Goal: Task Accomplishment & Management: Complete application form

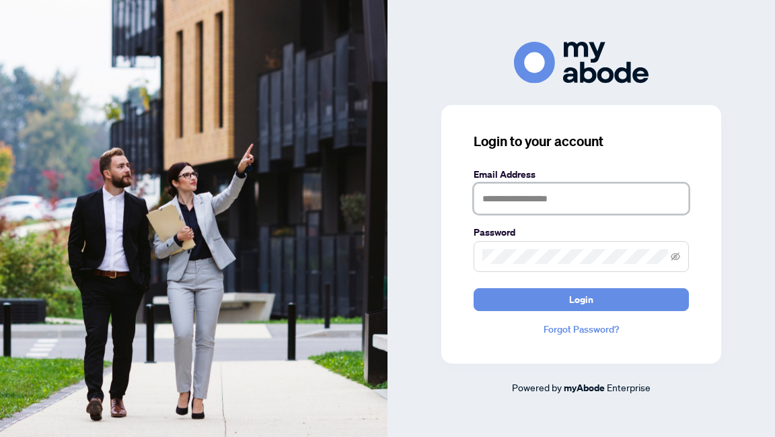
click at [537, 197] on input "text" at bounding box center [581, 198] width 215 height 31
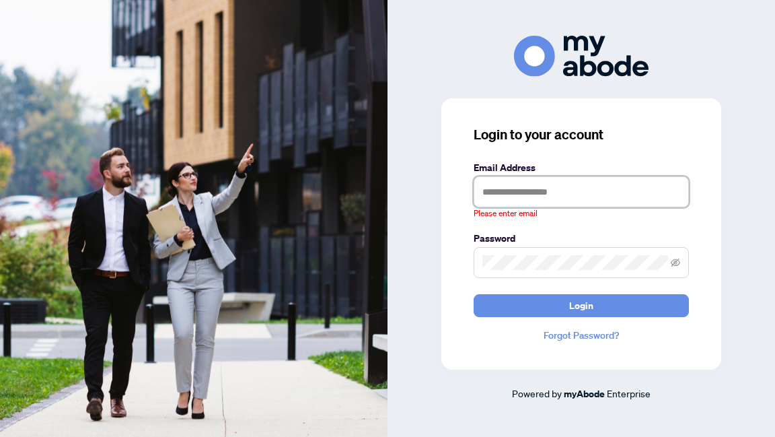
type input "**********"
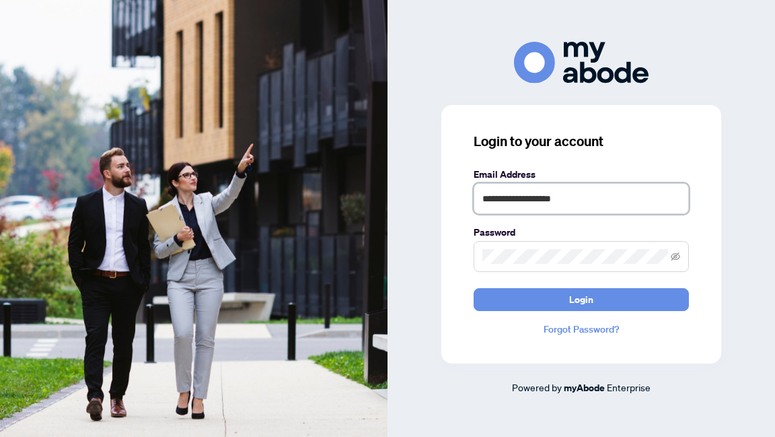
click at [474, 288] on button "Login" at bounding box center [581, 299] width 215 height 23
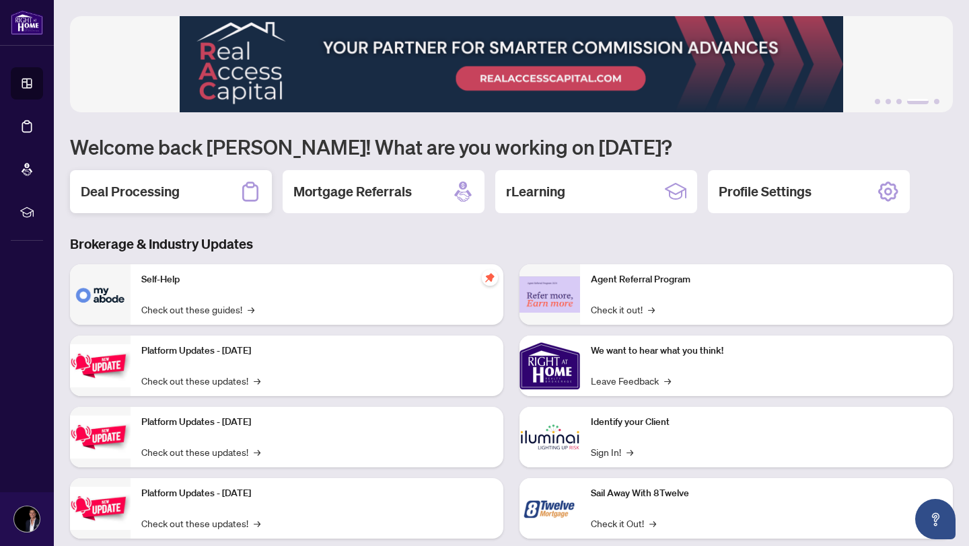
click at [213, 198] on div "Deal Processing" at bounding box center [171, 191] width 202 height 43
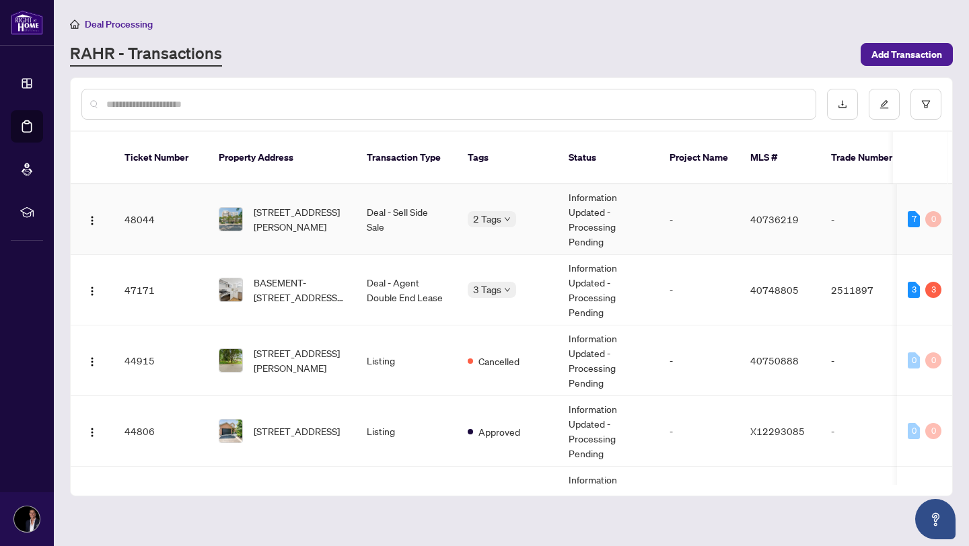
click at [301, 205] on span "[STREET_ADDRESS][PERSON_NAME]" at bounding box center [299, 220] width 91 height 30
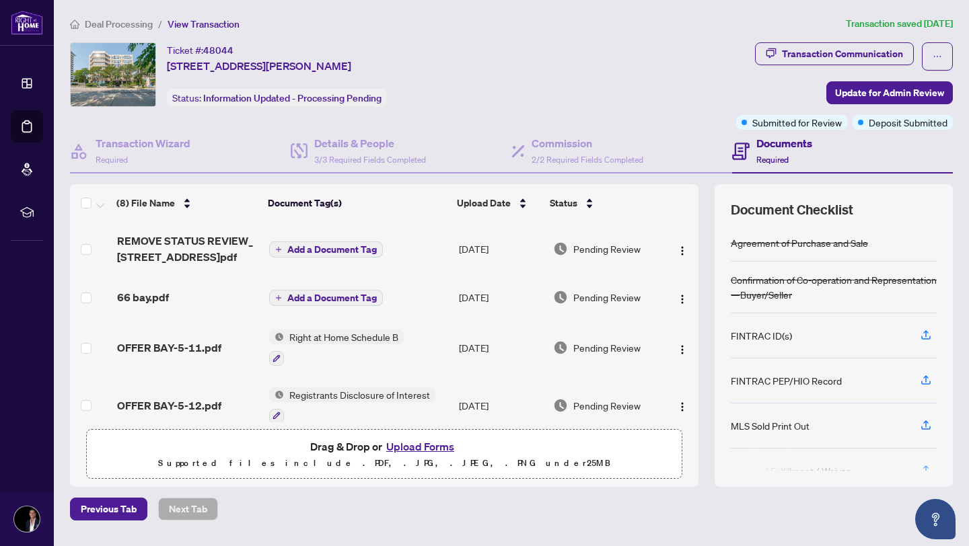
click at [412, 447] on button "Upload Forms" at bounding box center [420, 446] width 76 height 17
click at [414, 449] on button "Upload Forms" at bounding box center [420, 446] width 76 height 17
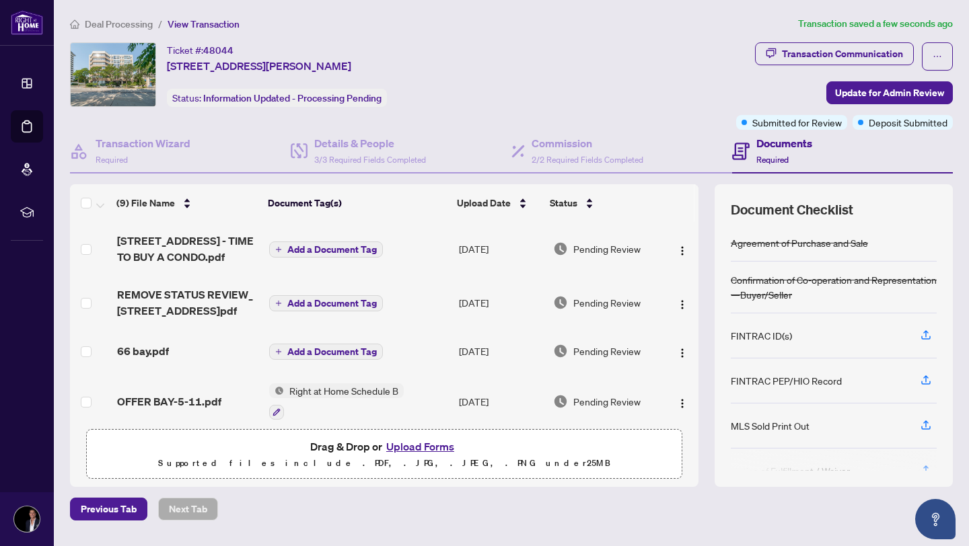
click at [481, 81] on div "Ticket #: 48044 [STREET_ADDRESS][PERSON_NAME] Status: Information Updated - Pro…" at bounding box center [400, 74] width 661 height 65
click at [859, 91] on span "Update for Admin Review" at bounding box center [889, 93] width 109 height 22
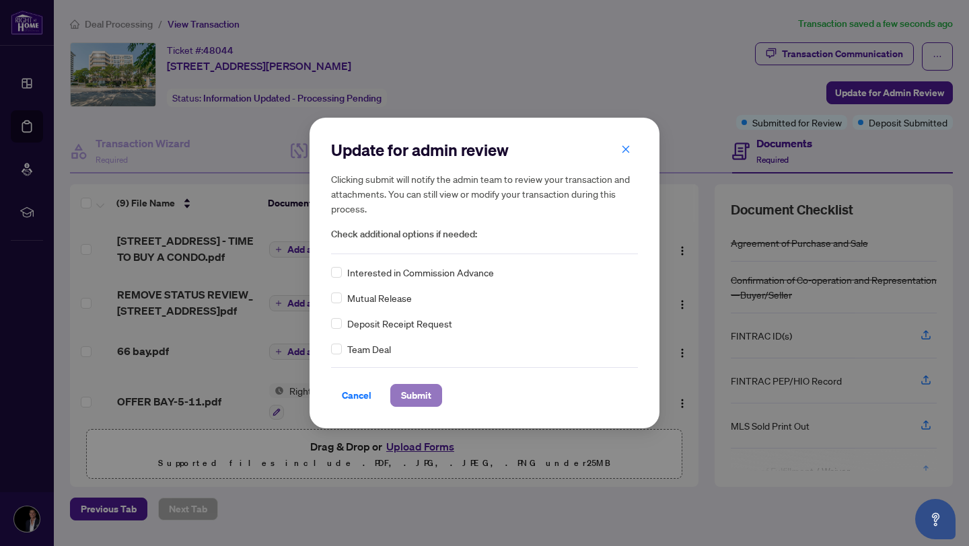
click at [420, 401] on span "Submit" at bounding box center [416, 396] width 30 height 22
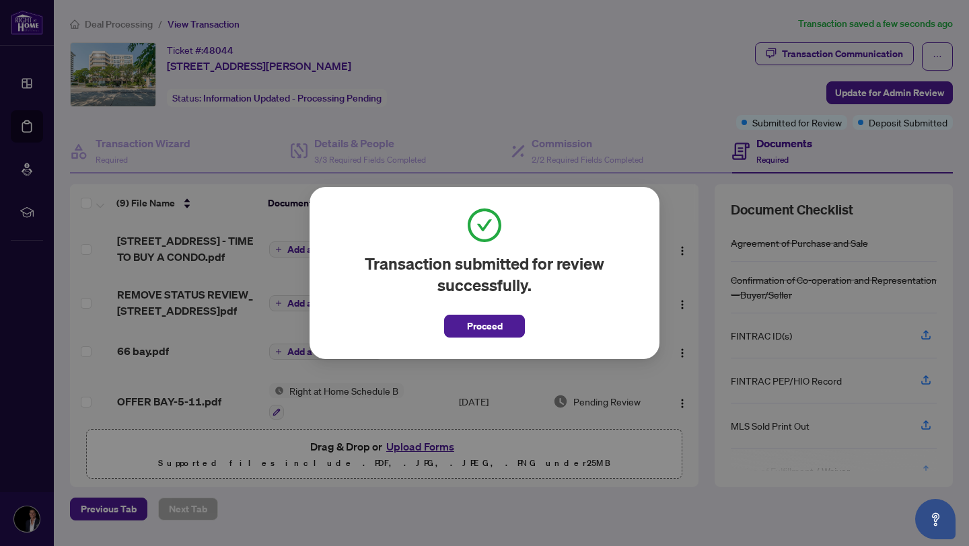
click at [442, 332] on div "Transaction submitted for review successfully. Proceed" at bounding box center [484, 273] width 307 height 129
click at [461, 332] on button "Proceed" at bounding box center [484, 326] width 81 height 23
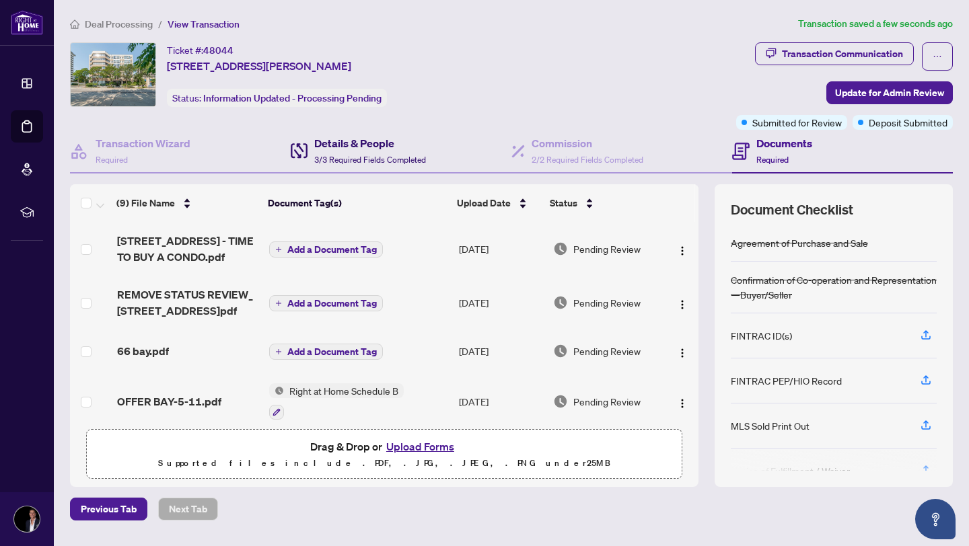
click at [326, 151] on div "Details & People 3/3 Required Fields Completed" at bounding box center [370, 151] width 112 height 32
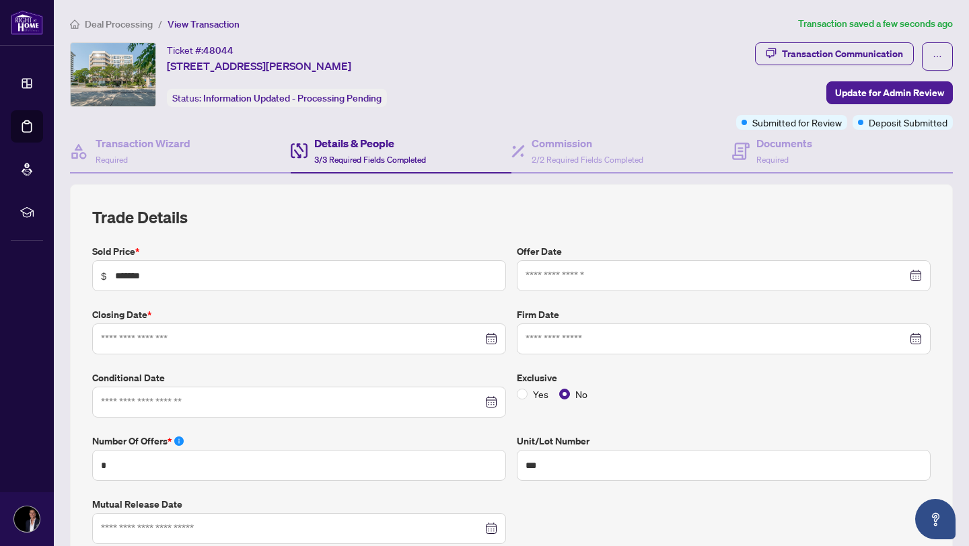
type input "**********"
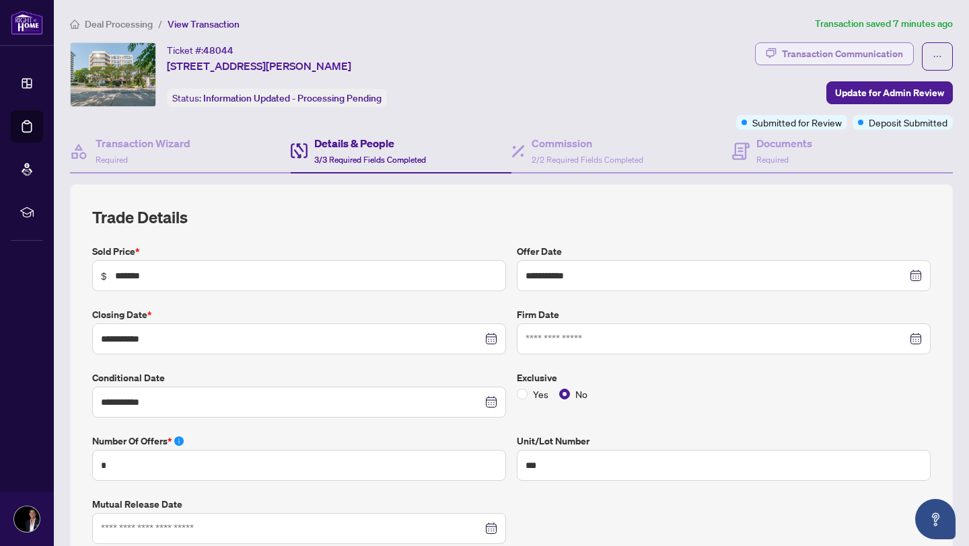
click at [805, 52] on div "Transaction Communication" at bounding box center [842, 54] width 121 height 22
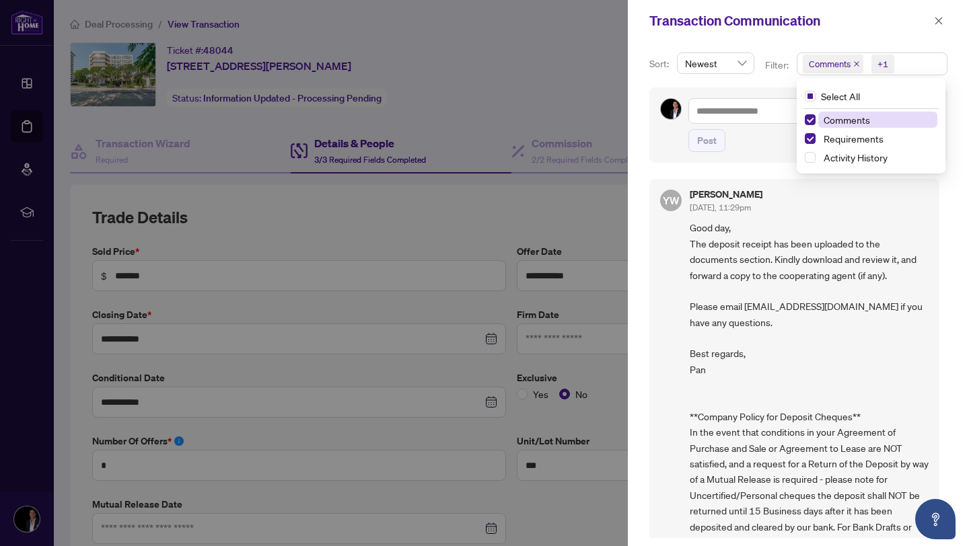
click at [851, 68] on span "Comments" at bounding box center [833, 63] width 61 height 19
click at [854, 61] on icon "close" at bounding box center [856, 64] width 7 height 7
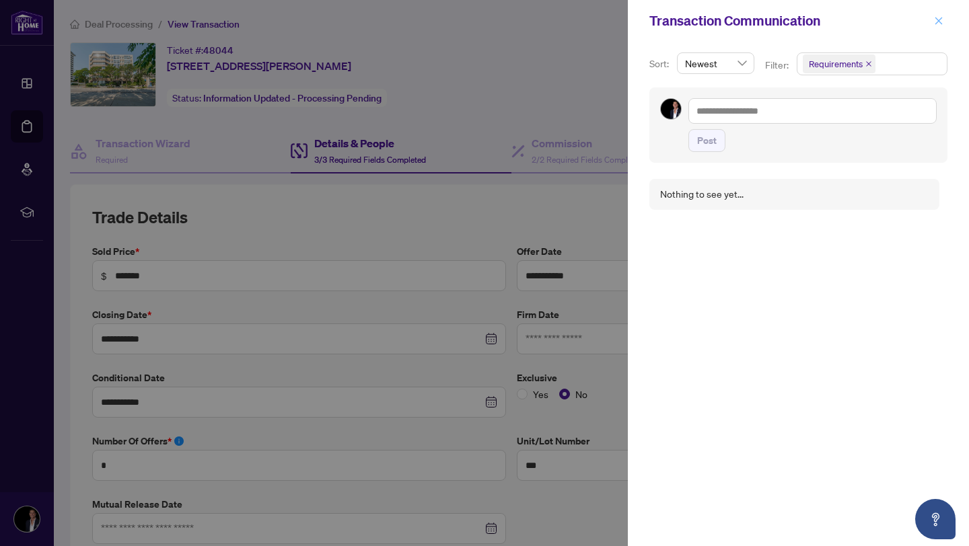
click at [938, 13] on span "button" at bounding box center [938, 21] width 9 height 22
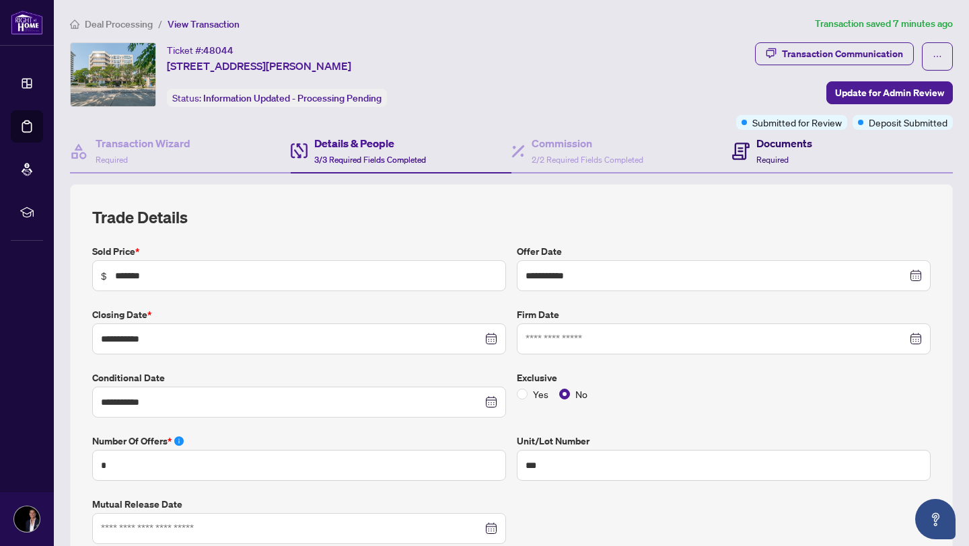
click at [759, 143] on h4 "Documents" at bounding box center [784, 143] width 56 height 16
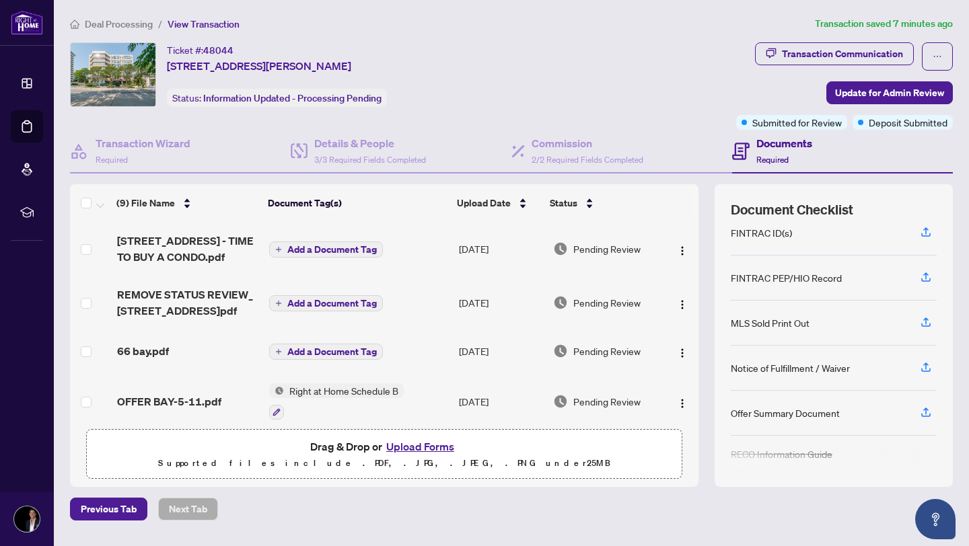
scroll to position [104, 0]
click at [927, 324] on icon "button" at bounding box center [926, 321] width 12 height 12
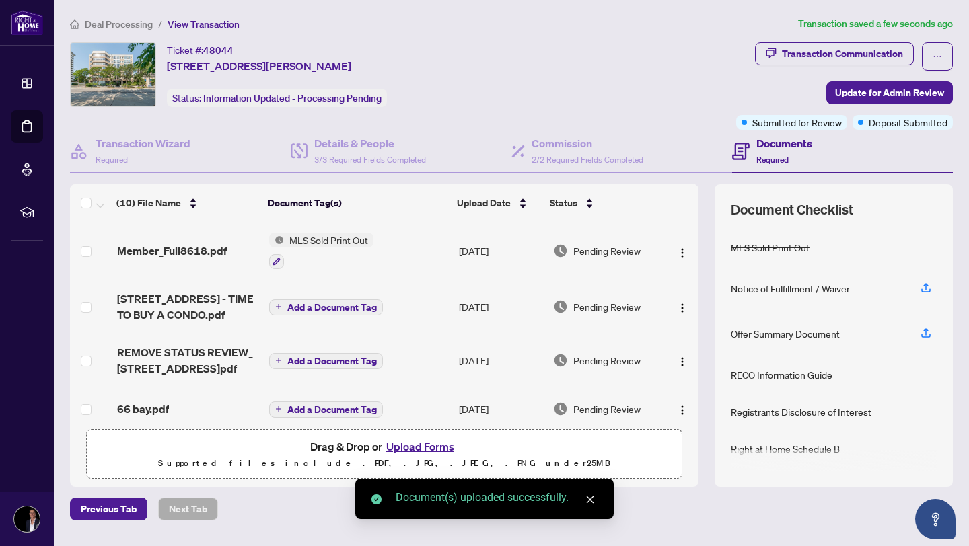
scroll to position [176, 0]
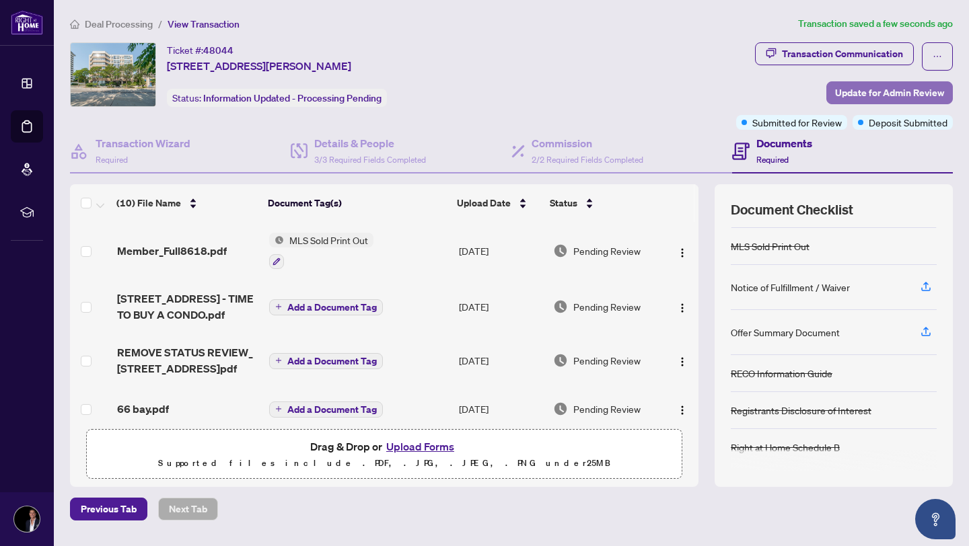
click at [859, 90] on span "Update for Admin Review" at bounding box center [889, 93] width 109 height 22
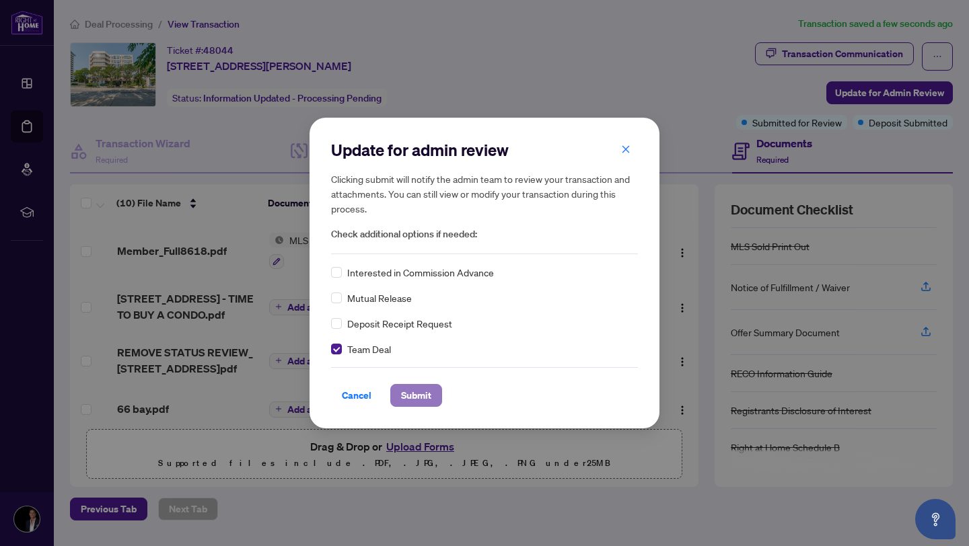
click at [433, 398] on button "Submit" at bounding box center [416, 395] width 52 height 23
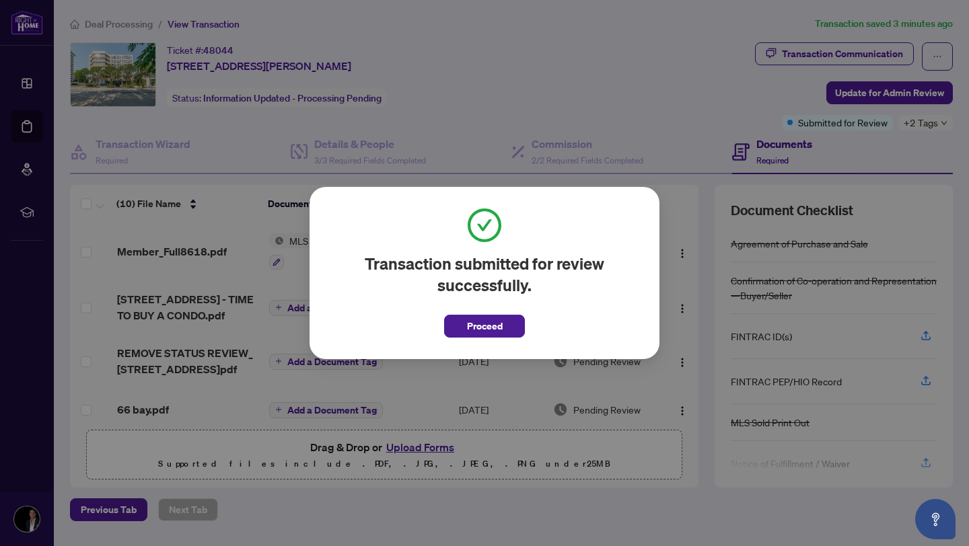
click at [472, 320] on span "Proceed" at bounding box center [485, 327] width 36 height 22
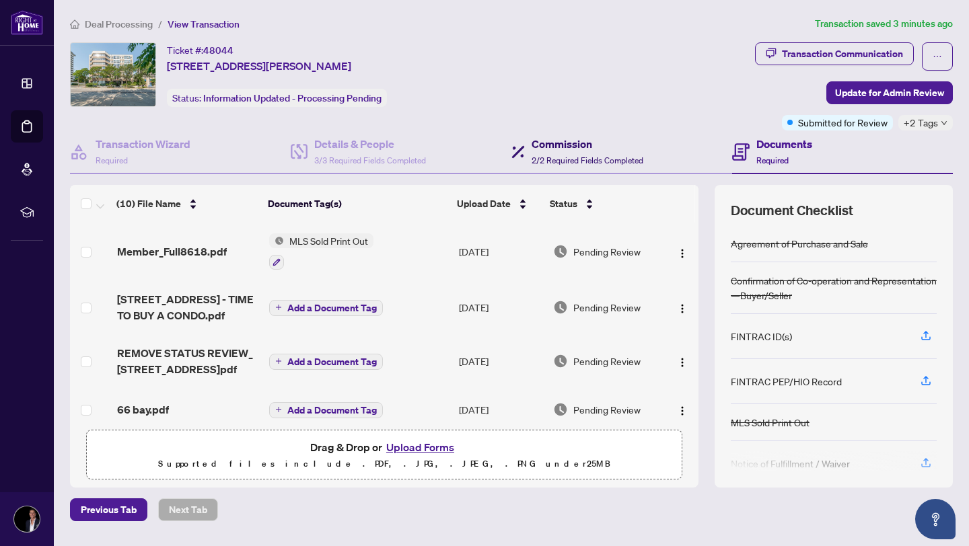
click at [550, 155] on span "2/2 Required Fields Completed" at bounding box center [587, 160] width 112 height 10
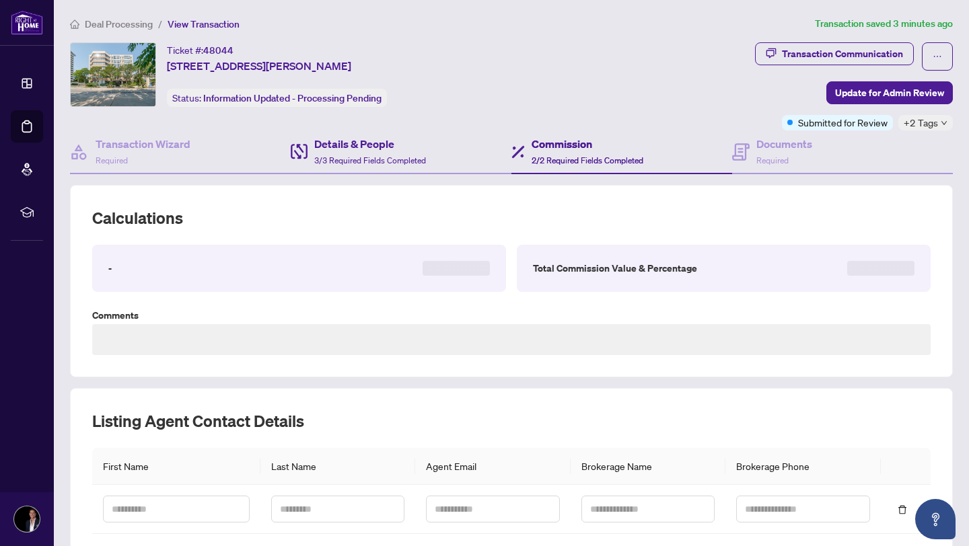
type textarea "**********"
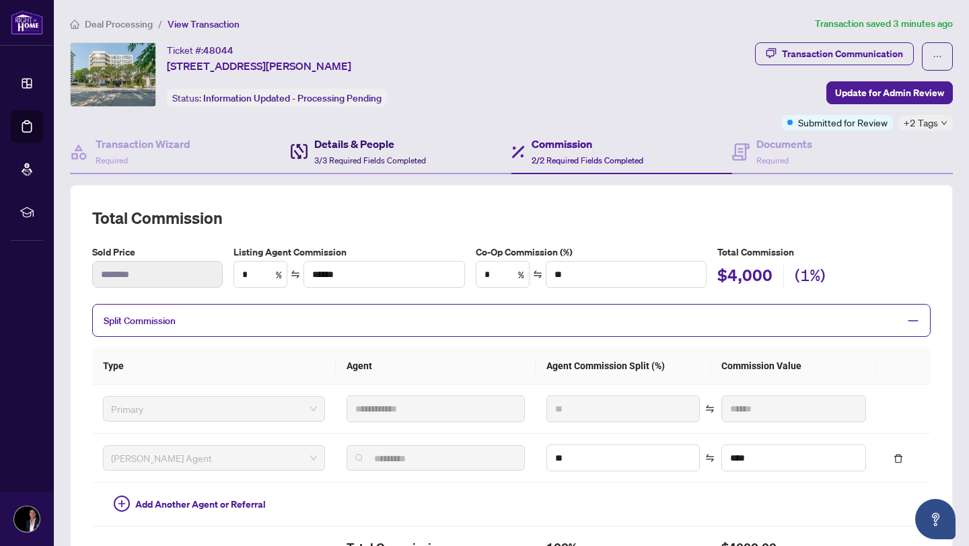
click at [388, 148] on h4 "Details & People" at bounding box center [370, 144] width 112 height 16
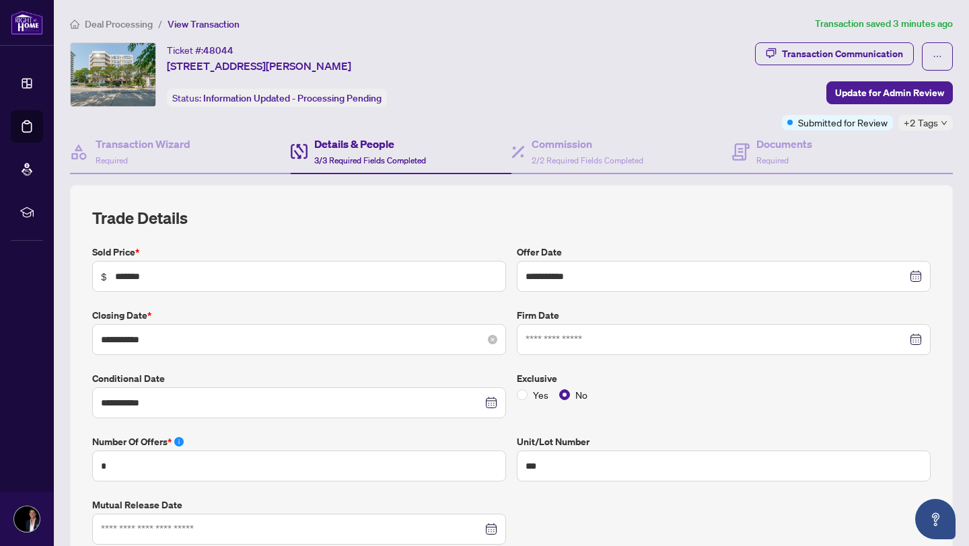
click at [482, 338] on div "**********" at bounding box center [299, 339] width 396 height 15
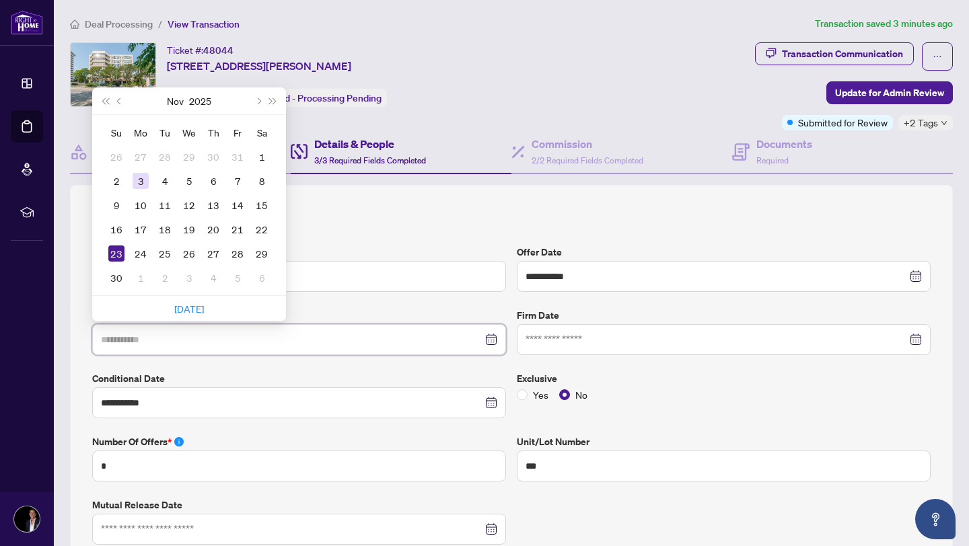
type input "**********"
click at [146, 180] on div "3" at bounding box center [141, 181] width 16 height 16
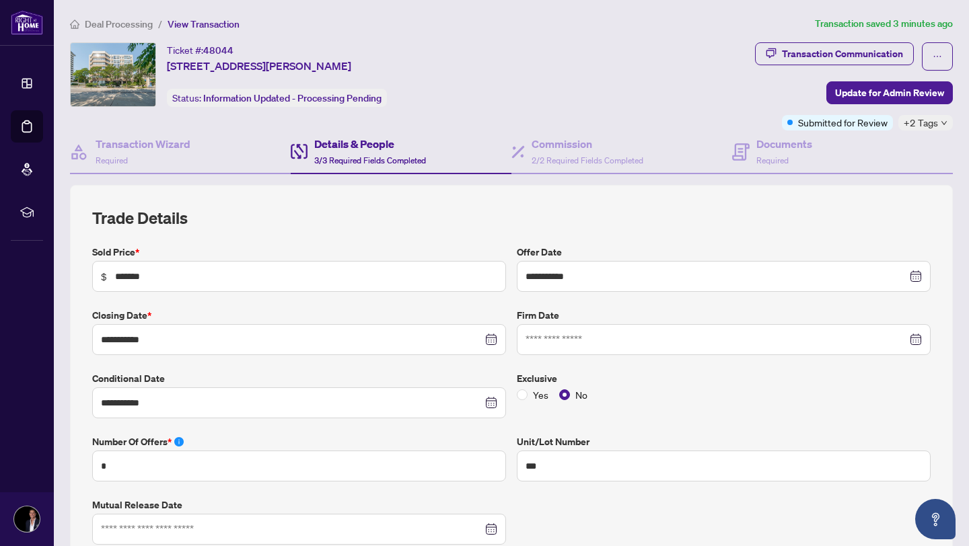
click at [238, 372] on label "Conditional Date" at bounding box center [299, 378] width 414 height 15
click at [885, 87] on span "Update for Admin Review" at bounding box center [889, 93] width 109 height 22
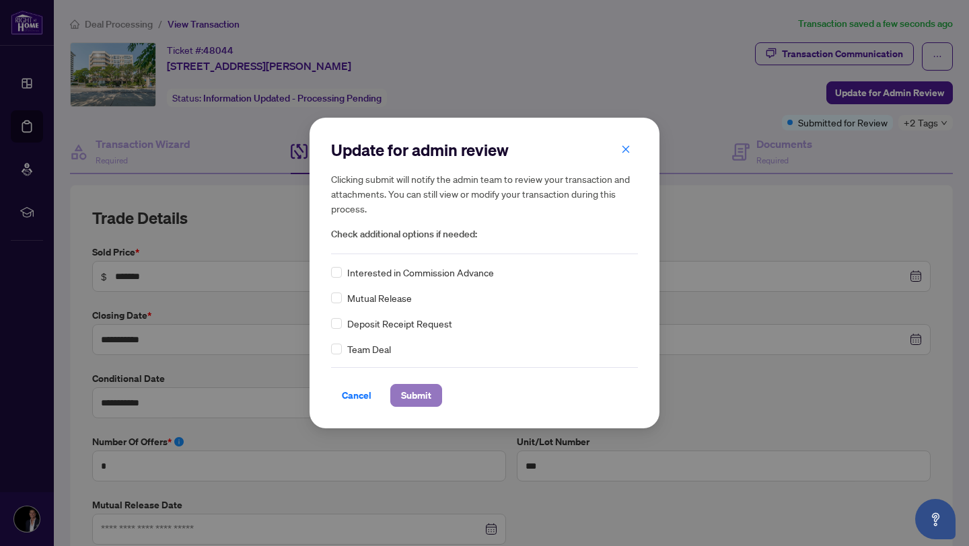
click at [423, 385] on span "Submit" at bounding box center [416, 396] width 30 height 22
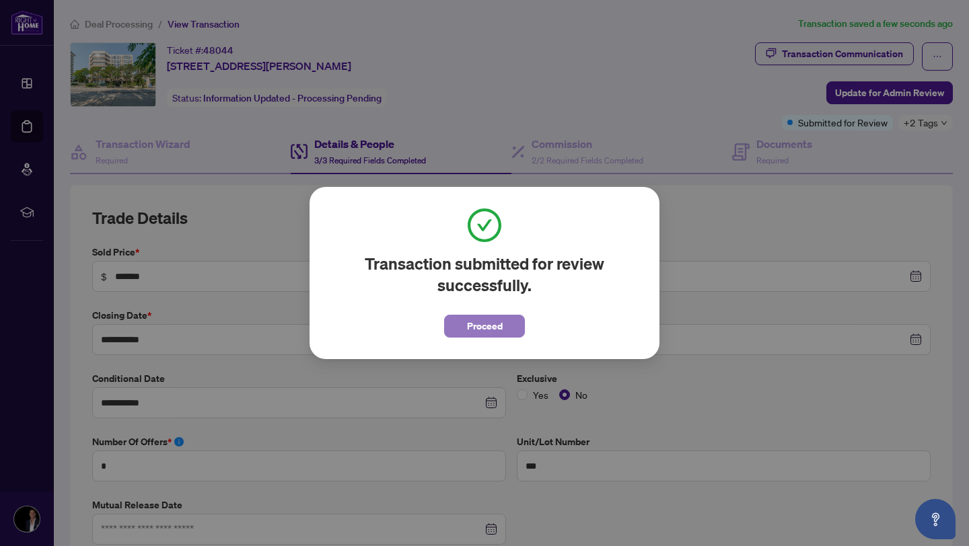
click at [496, 330] on span "Proceed" at bounding box center [485, 327] width 36 height 22
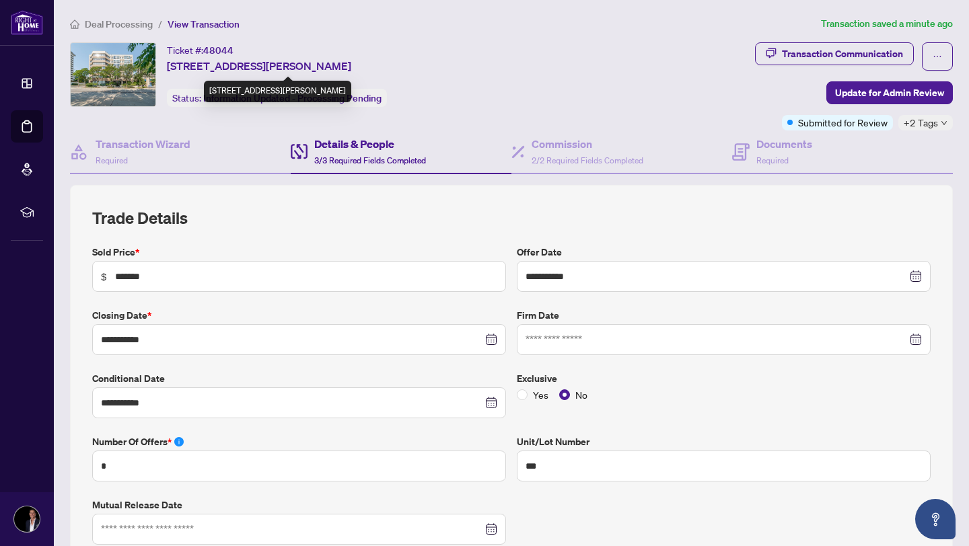
drag, startPoint x: 168, startPoint y: 65, endPoint x: 366, endPoint y: 68, distance: 198.5
click at [351, 68] on span "[STREET_ADDRESS][PERSON_NAME]" at bounding box center [259, 66] width 184 height 16
copy span "[STREET_ADDRESS][PERSON_NAME]"
